Goal: Task Accomplishment & Management: Use online tool/utility

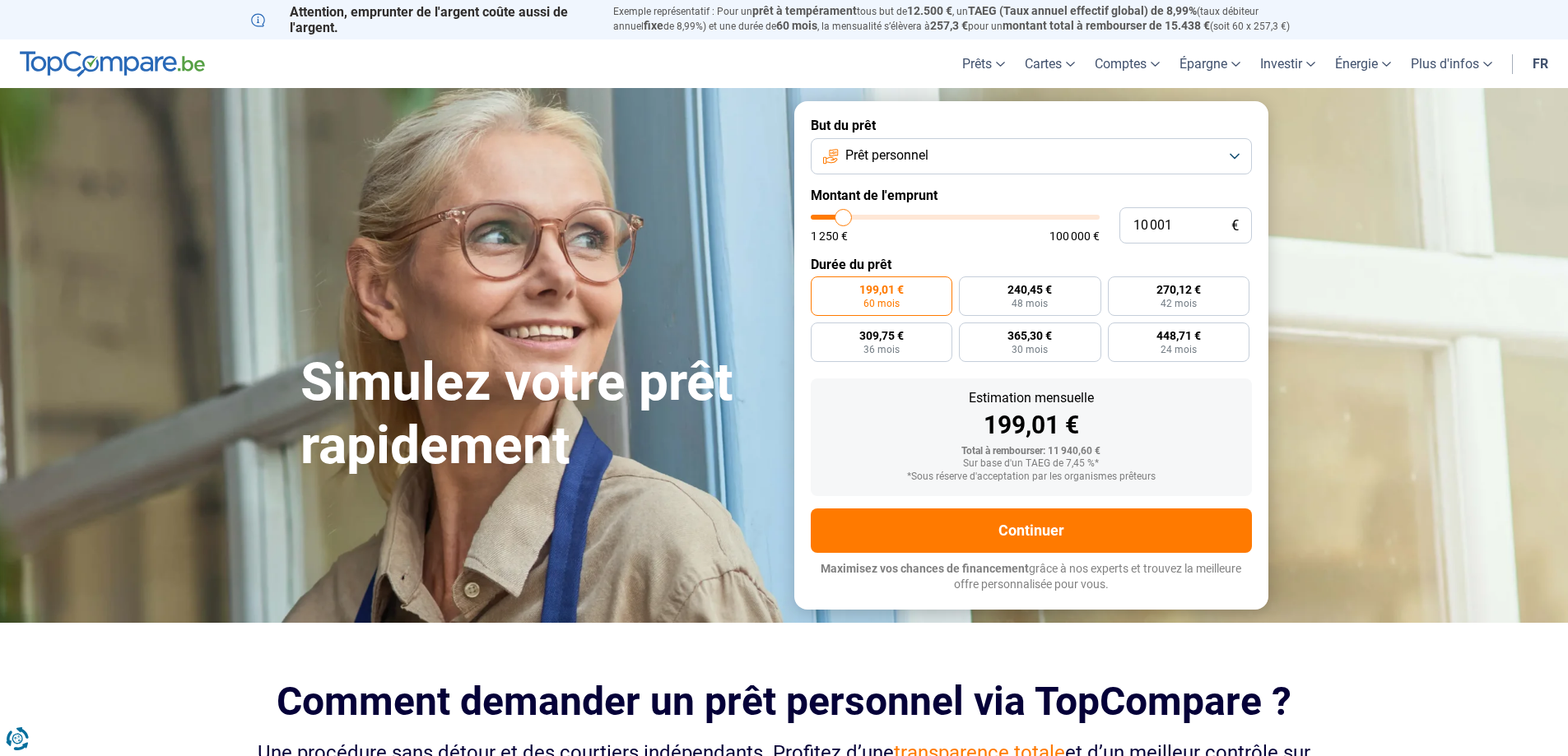
type input "8 250"
type input "8250"
type input "8 500"
type input "8500"
type input "9 000"
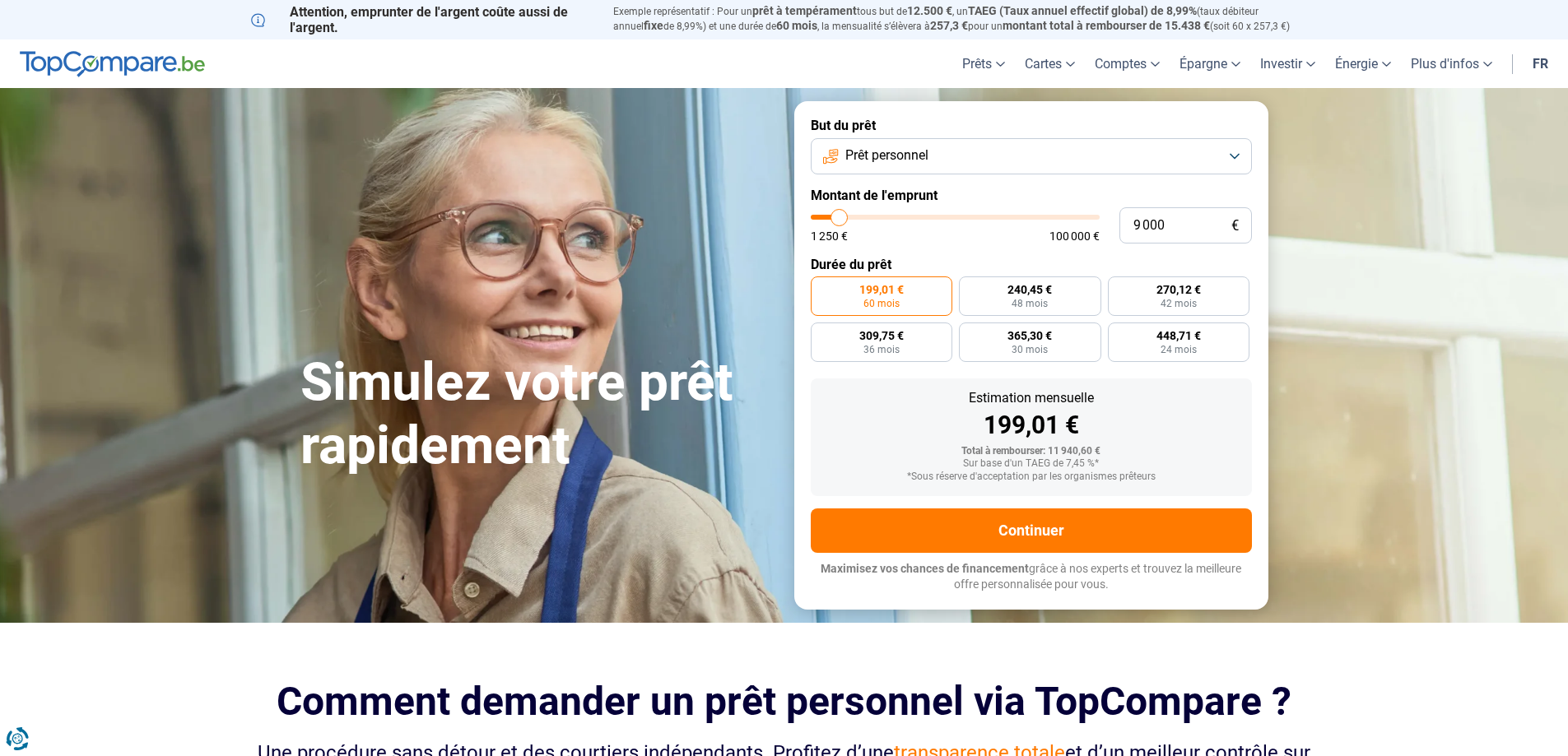
type input "9000"
type input "10 250"
type input "10250"
type input "11 000"
type input "11000"
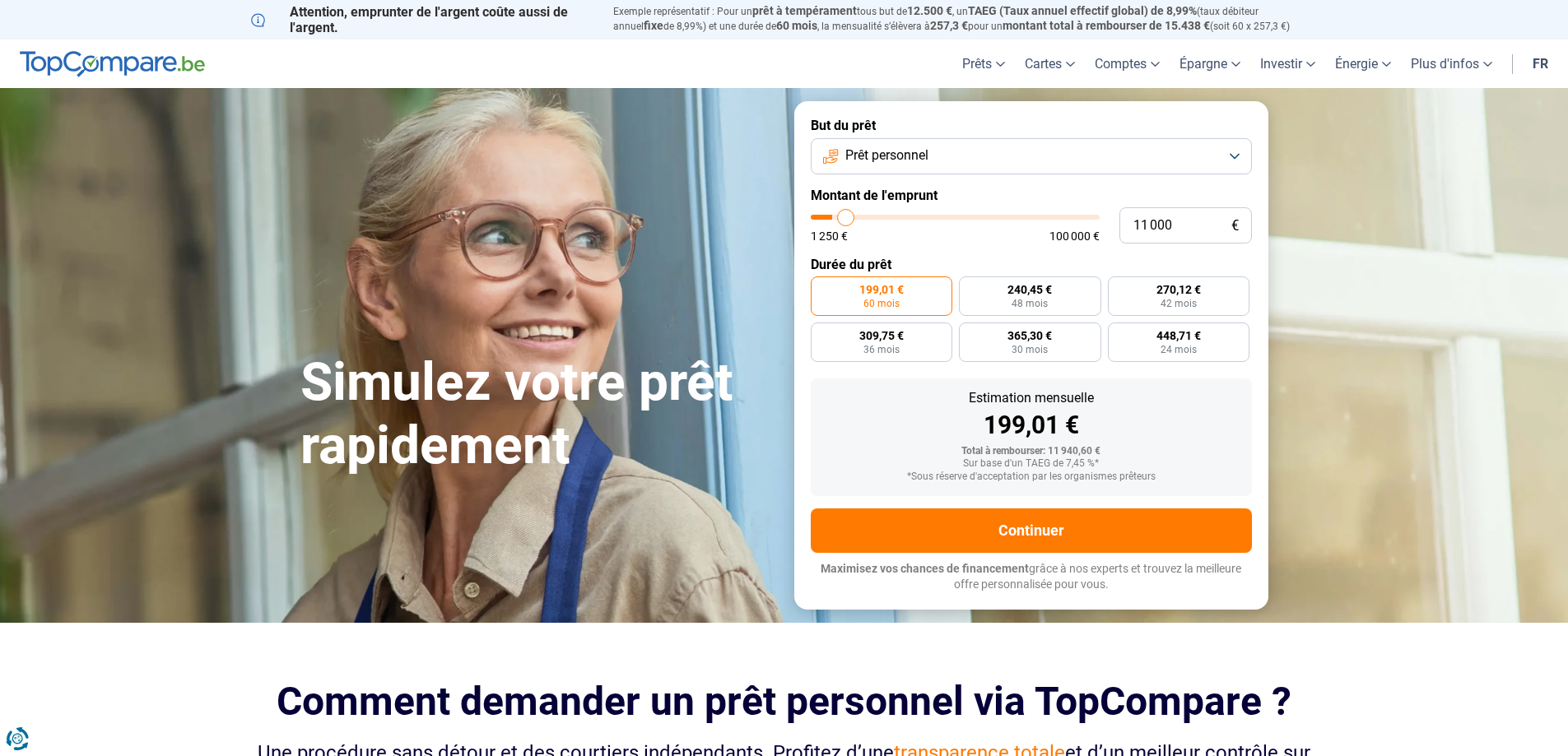
type input "11 500"
type input "11500"
type input "12 500"
type input "12500"
type input "14 250"
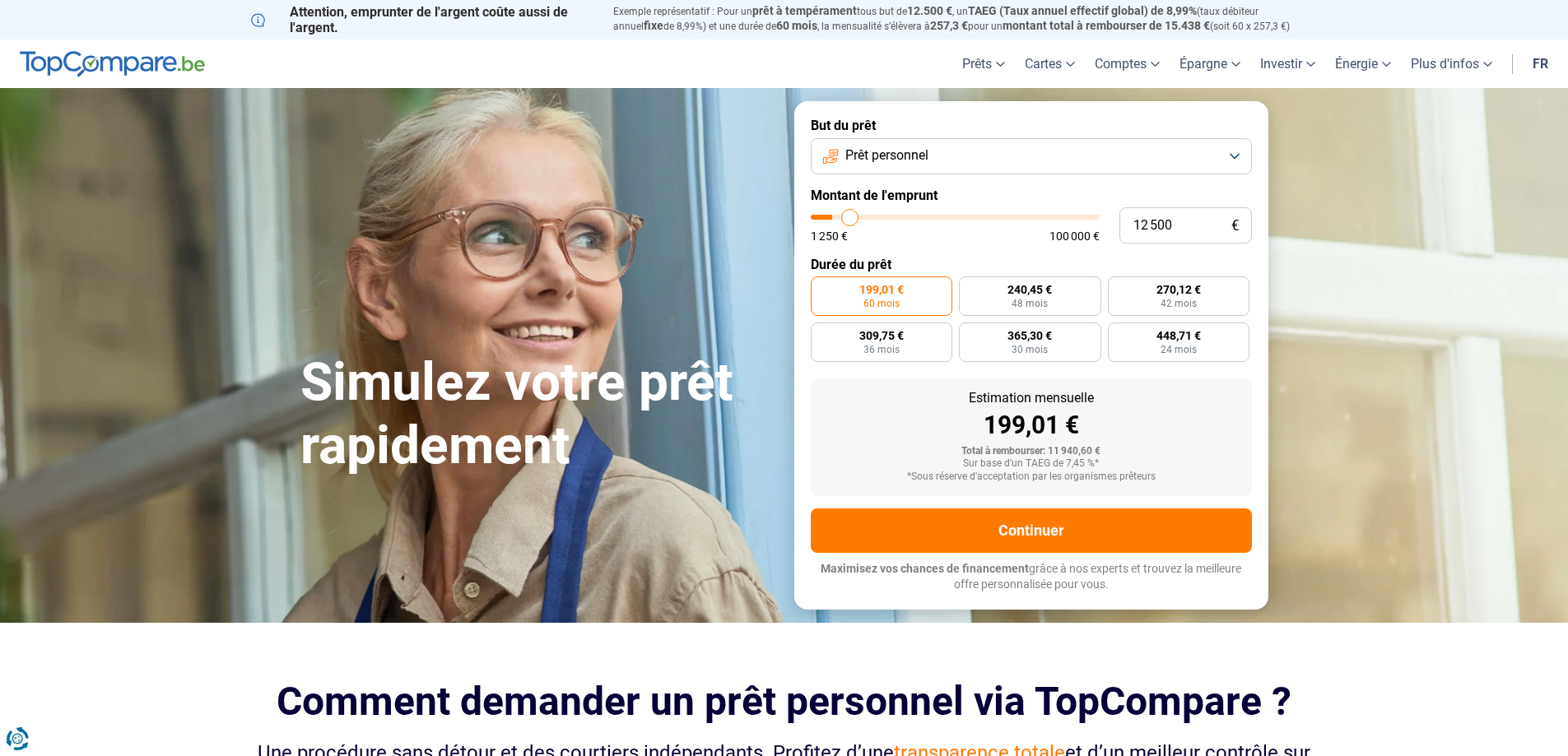
type input "14250"
type input "17 500"
type input "17500"
type input "19 250"
type input "19250"
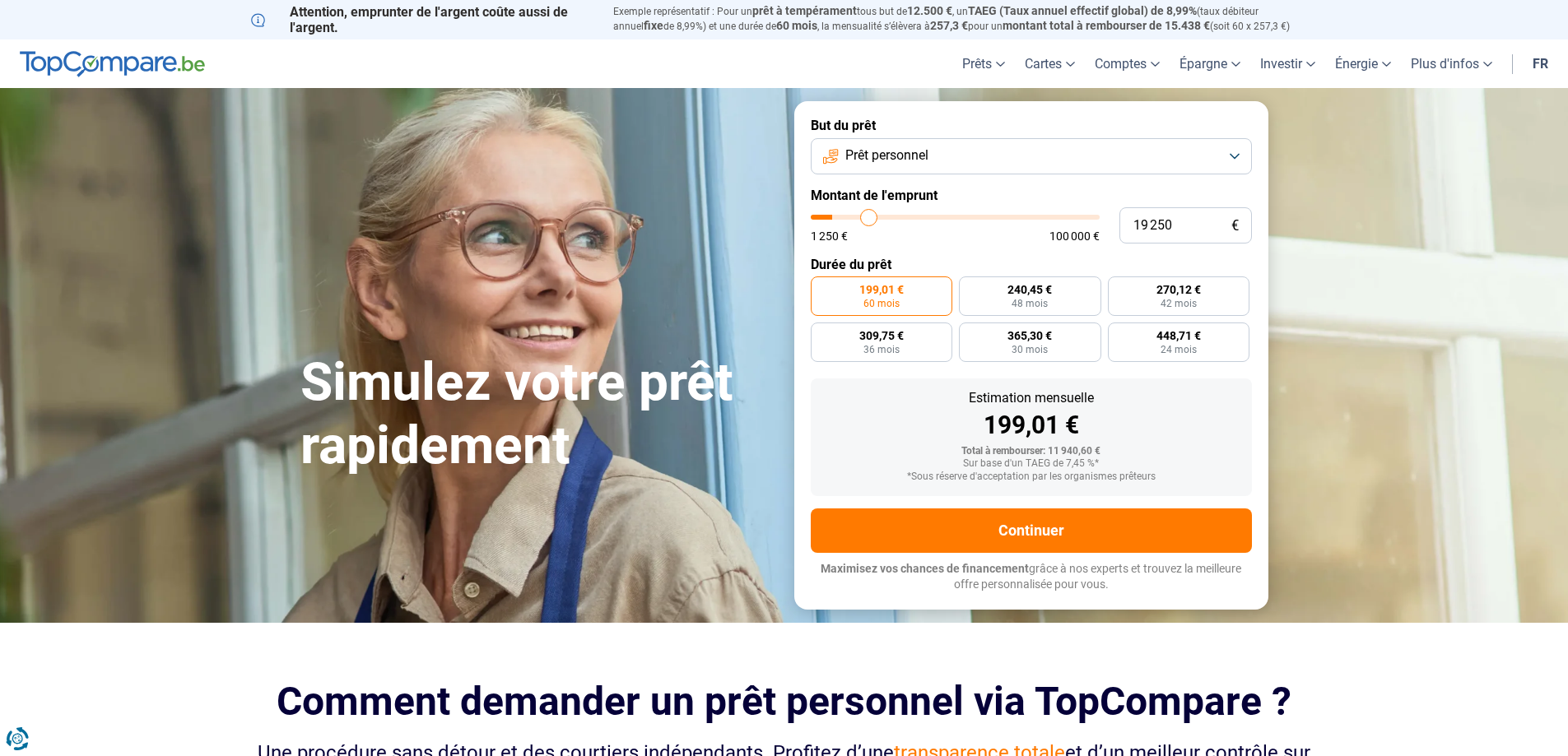
type input "20 500"
drag, startPoint x: 840, startPoint y: 223, endPoint x: 872, endPoint y: 224, distance: 32.0
type input "20500"
click at [872, 220] on input "range" at bounding box center [955, 216] width 289 height 5
radio input "false"
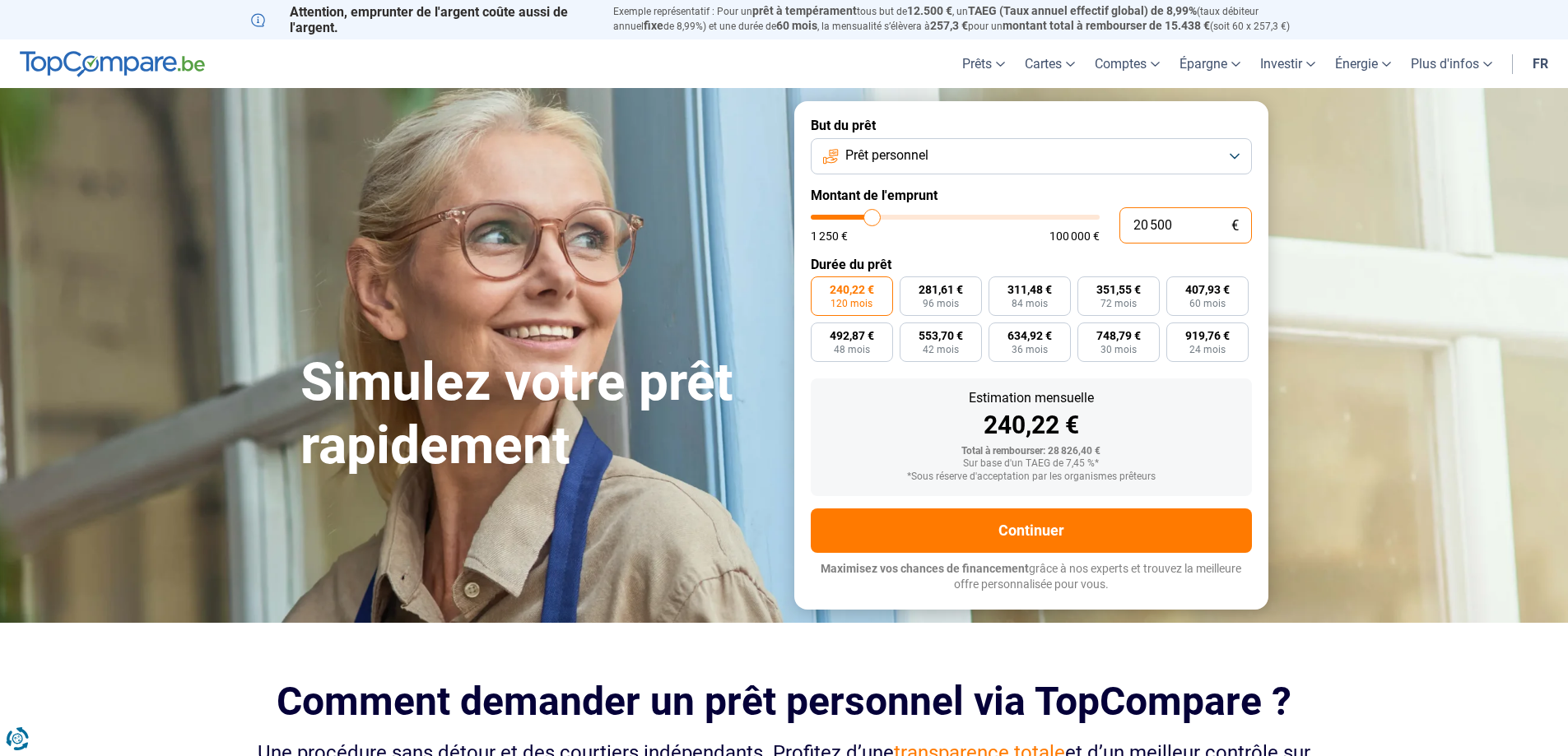
drag, startPoint x: 1162, startPoint y: 227, endPoint x: 1071, endPoint y: 229, distance: 91.0
click at [1071, 230] on div "20 500 € 1 250 € 100 000 €" at bounding box center [1032, 225] width 442 height 36
type input "3"
type input "1250"
type input "30"
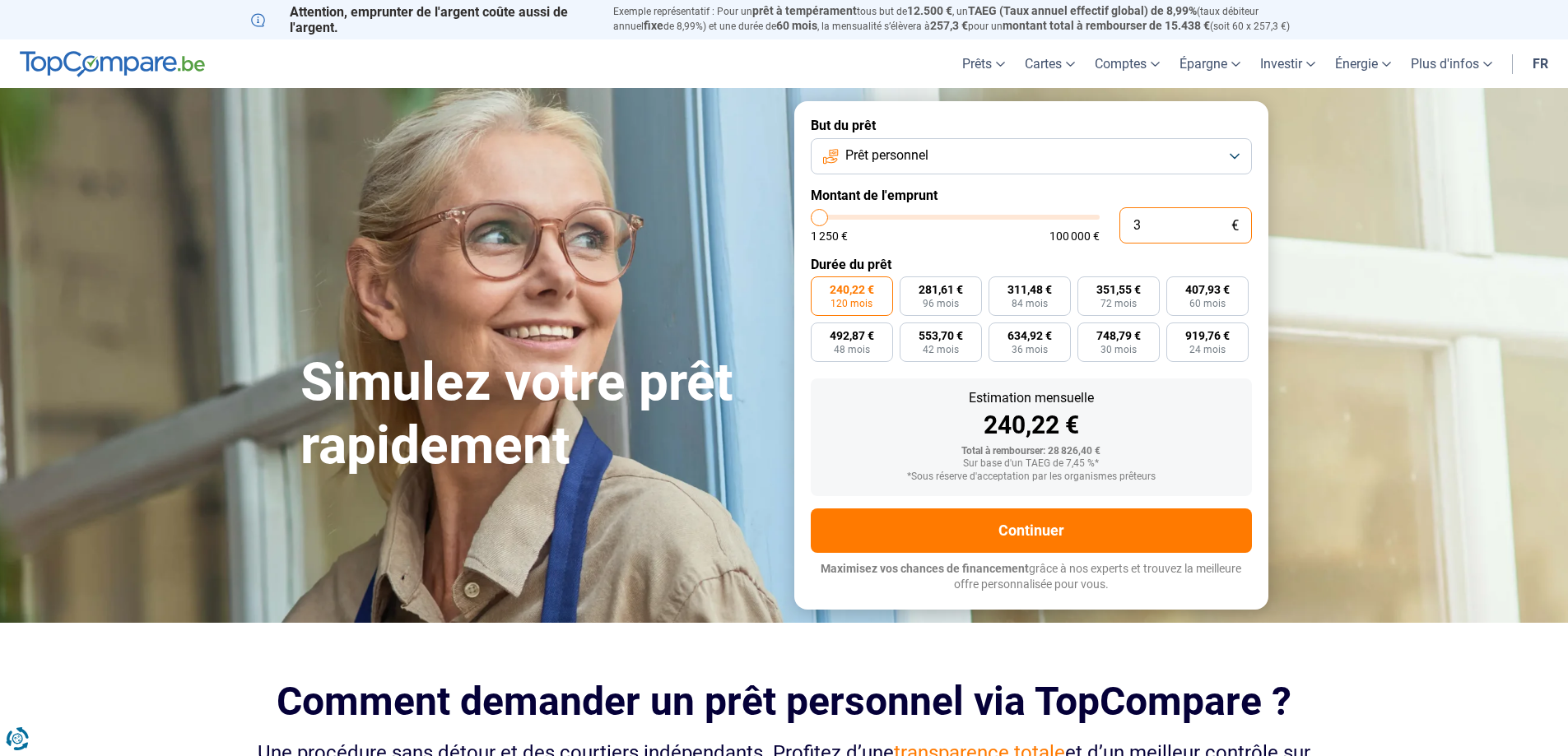
type input "1250"
type input "300"
type input "1250"
type input "3 000"
type input "3000"
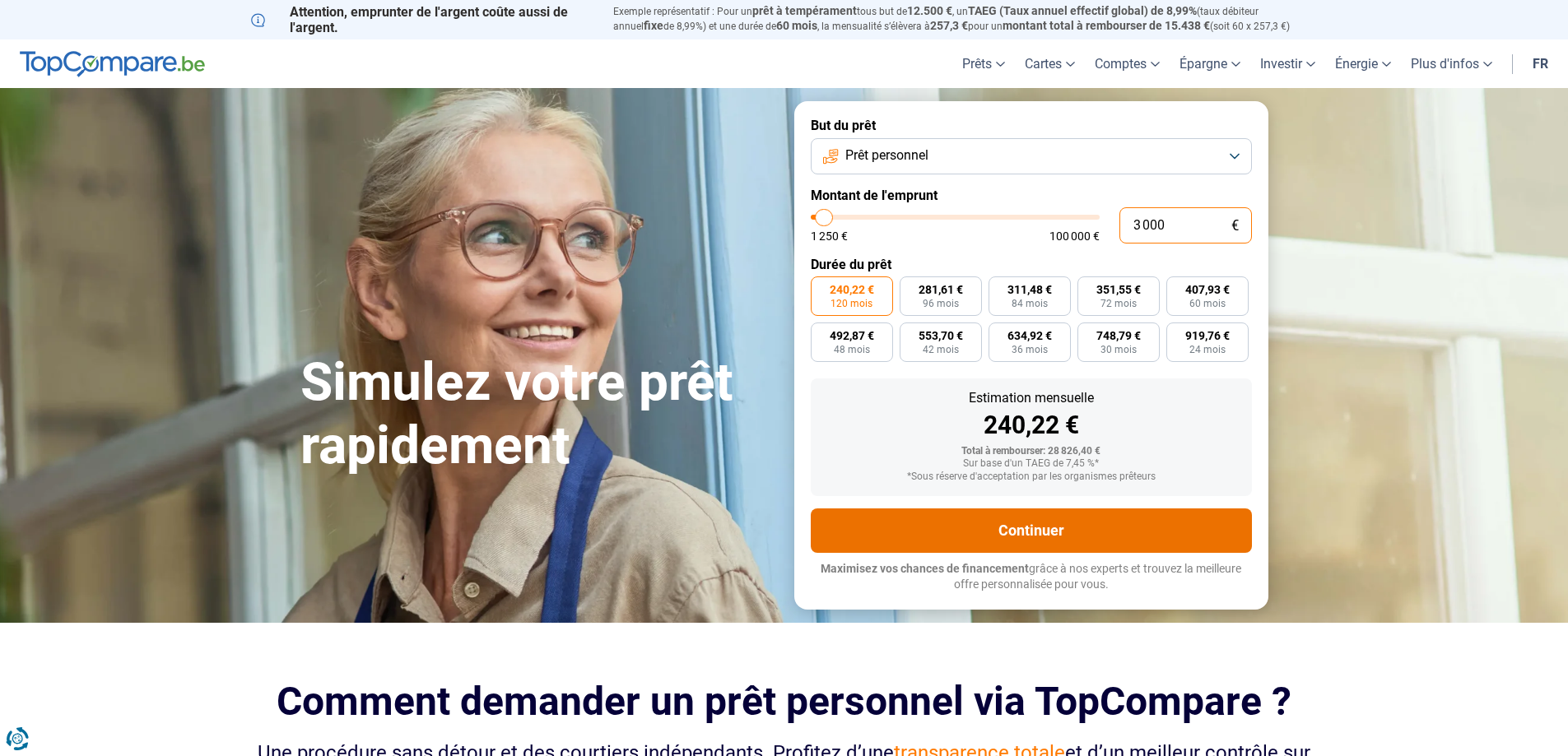
radio input "true"
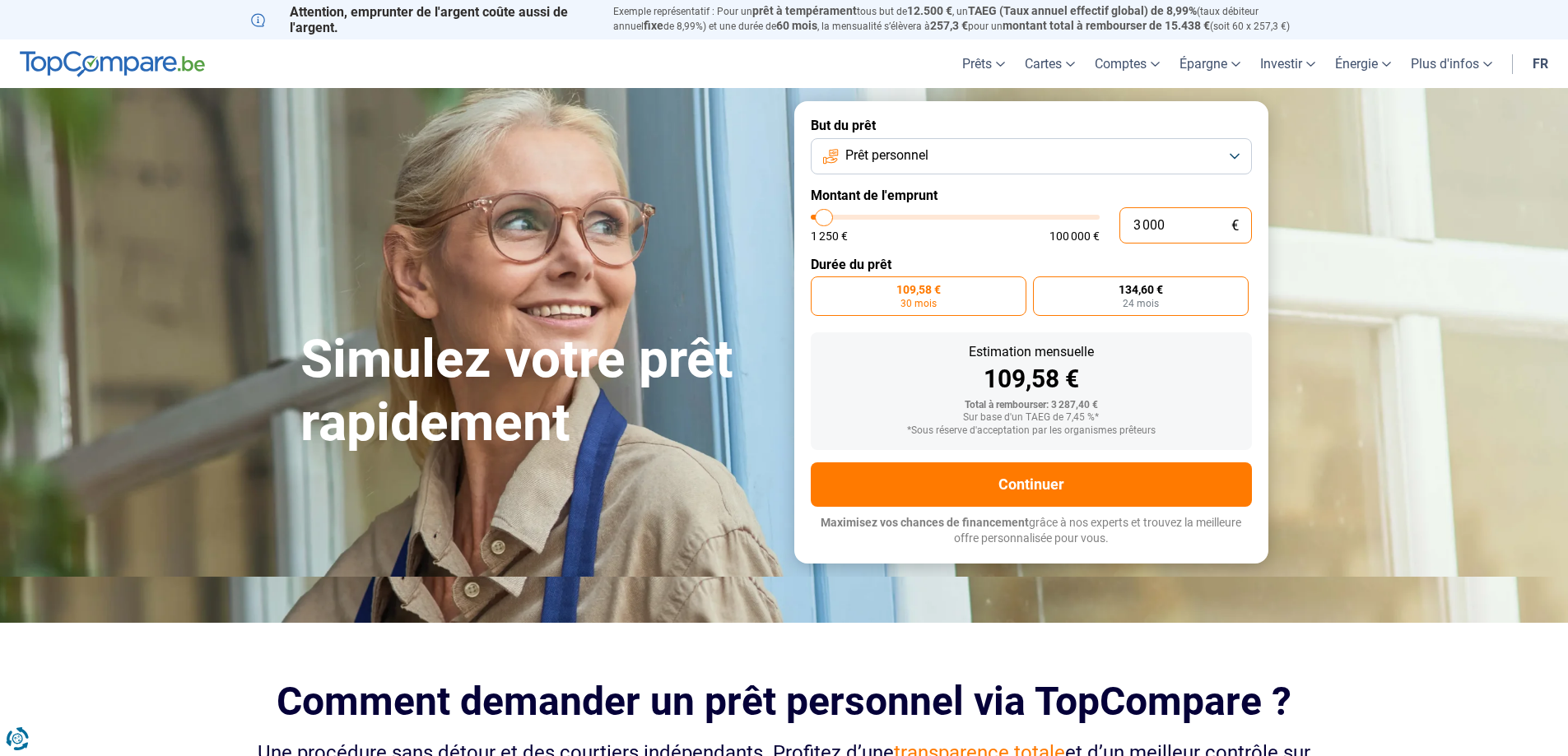
type input "3 000"
click at [1157, 297] on label "134,60 € 24 mois" at bounding box center [1140, 296] width 215 height 40
click at [1044, 287] on input "134,60 € 24 mois" at bounding box center [1038, 282] width 11 height 11
radio input "true"
